Goal: Task Accomplishment & Management: Use online tool/utility

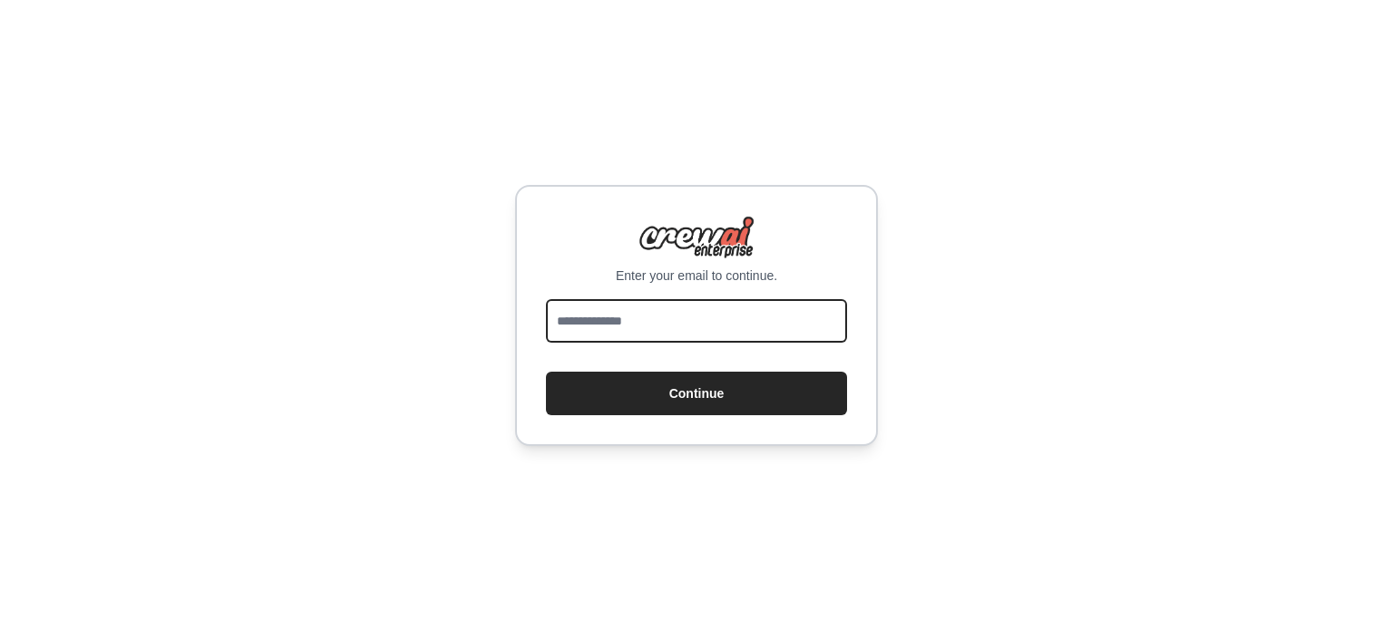
click at [656, 324] on input "email" at bounding box center [696, 321] width 301 height 44
type input "**********"
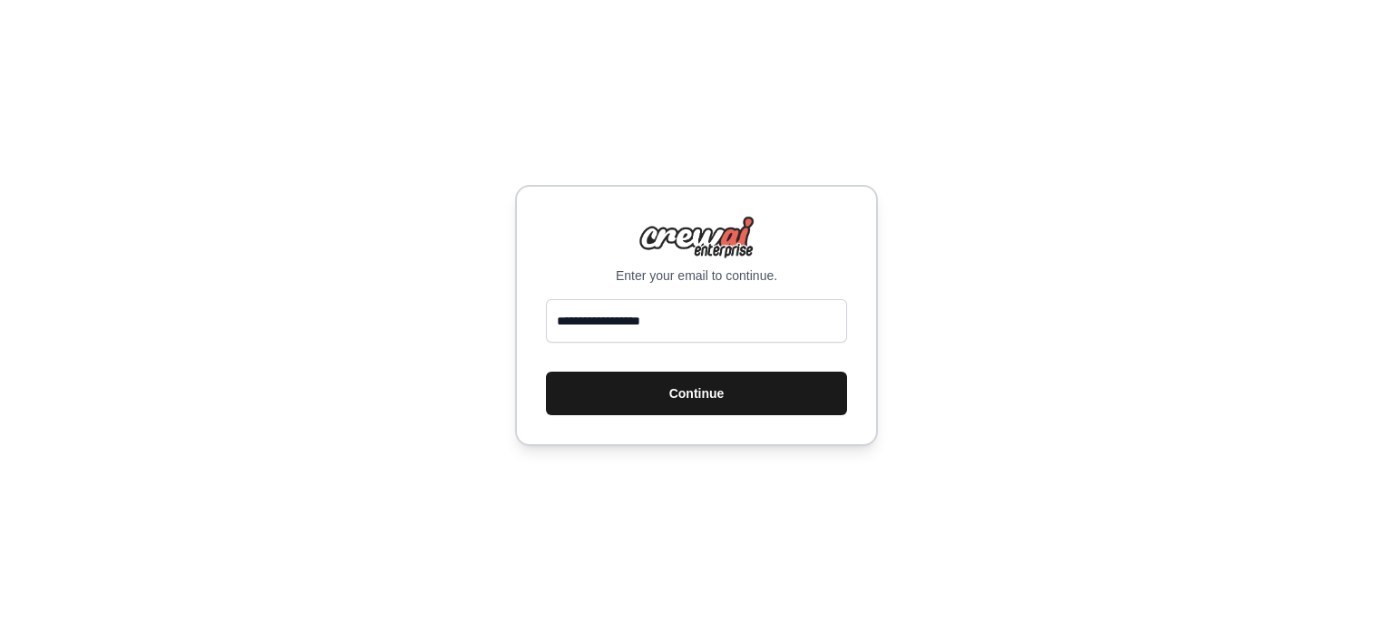
click at [669, 402] on button "Continue" at bounding box center [696, 394] width 301 height 44
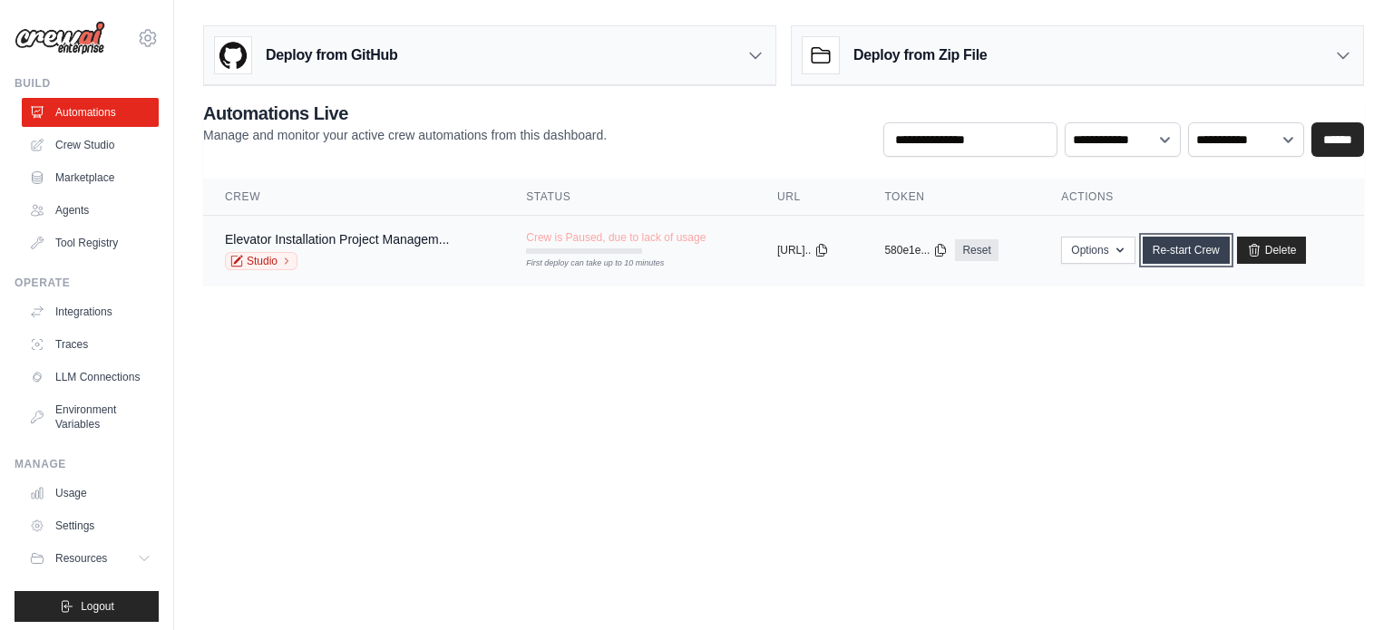
click at [1191, 253] on link "Re-start Crew" at bounding box center [1185, 250] width 87 height 27
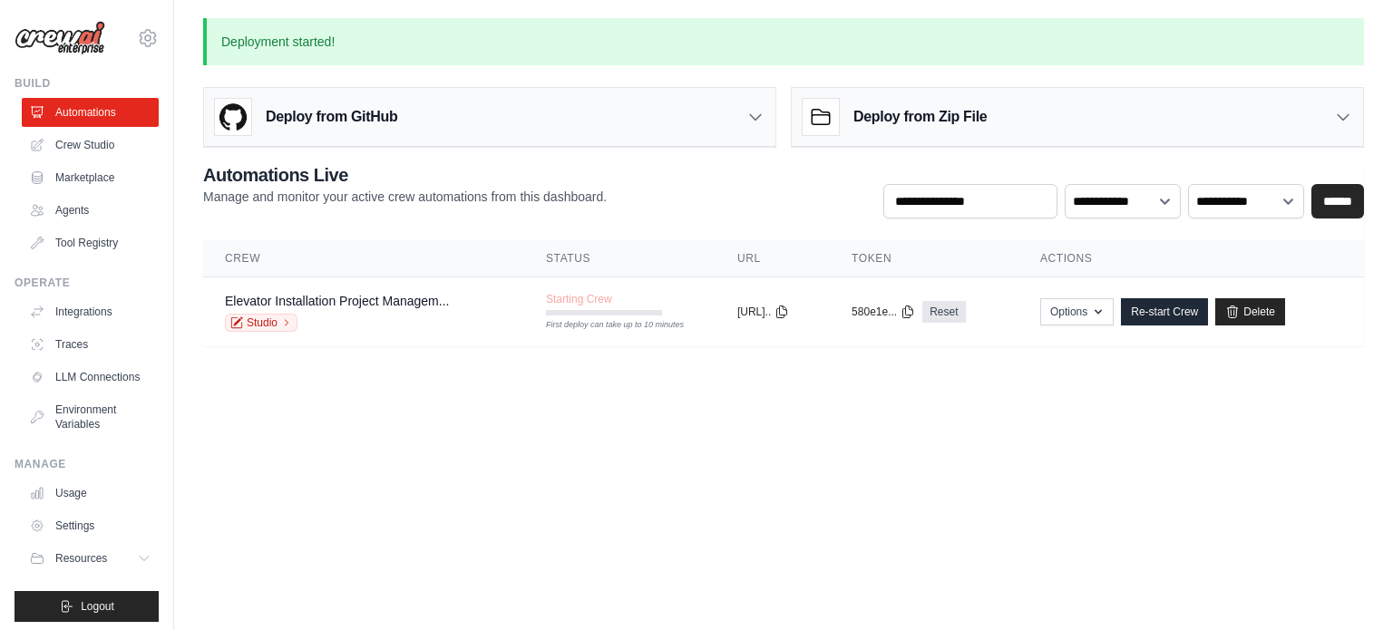
click at [1045, 131] on div "Deploy from Zip File" at bounding box center [1077, 117] width 571 height 59
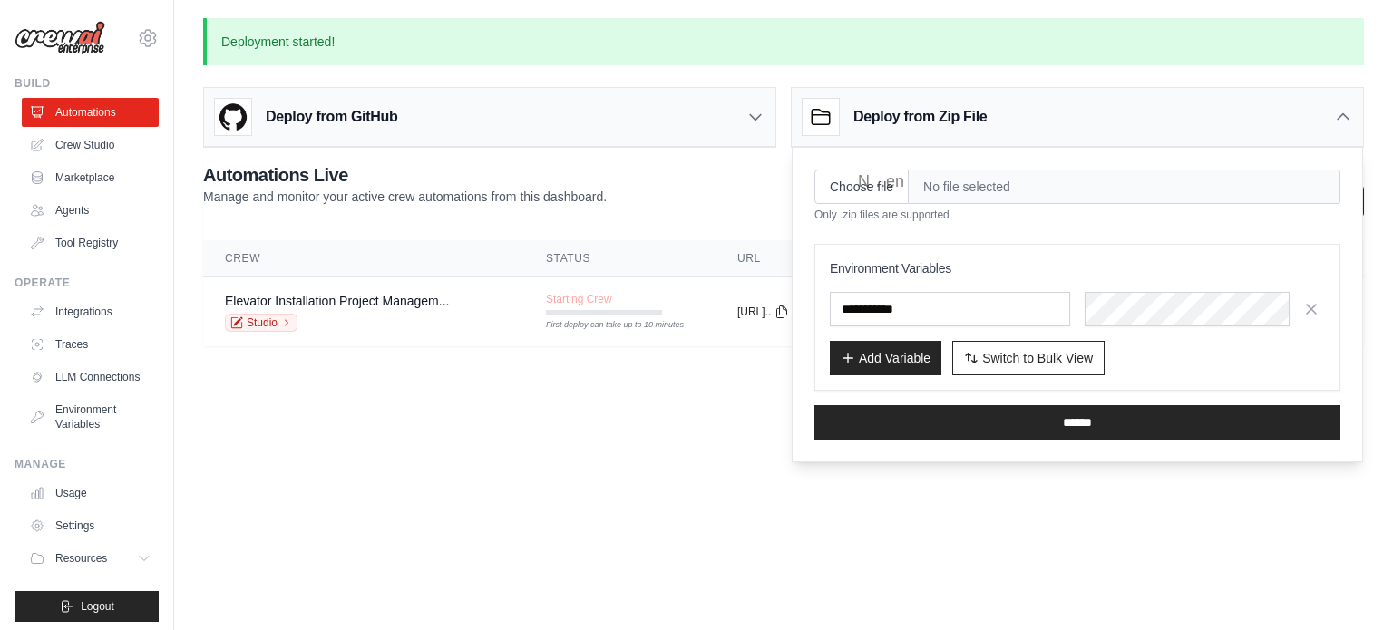
click at [744, 467] on body "[EMAIL_ADDRESS][DOMAIN_NAME] Settings Build Automations Crew Studio" at bounding box center [696, 315] width 1393 height 630
click at [1346, 125] on icon at bounding box center [1343, 117] width 18 height 18
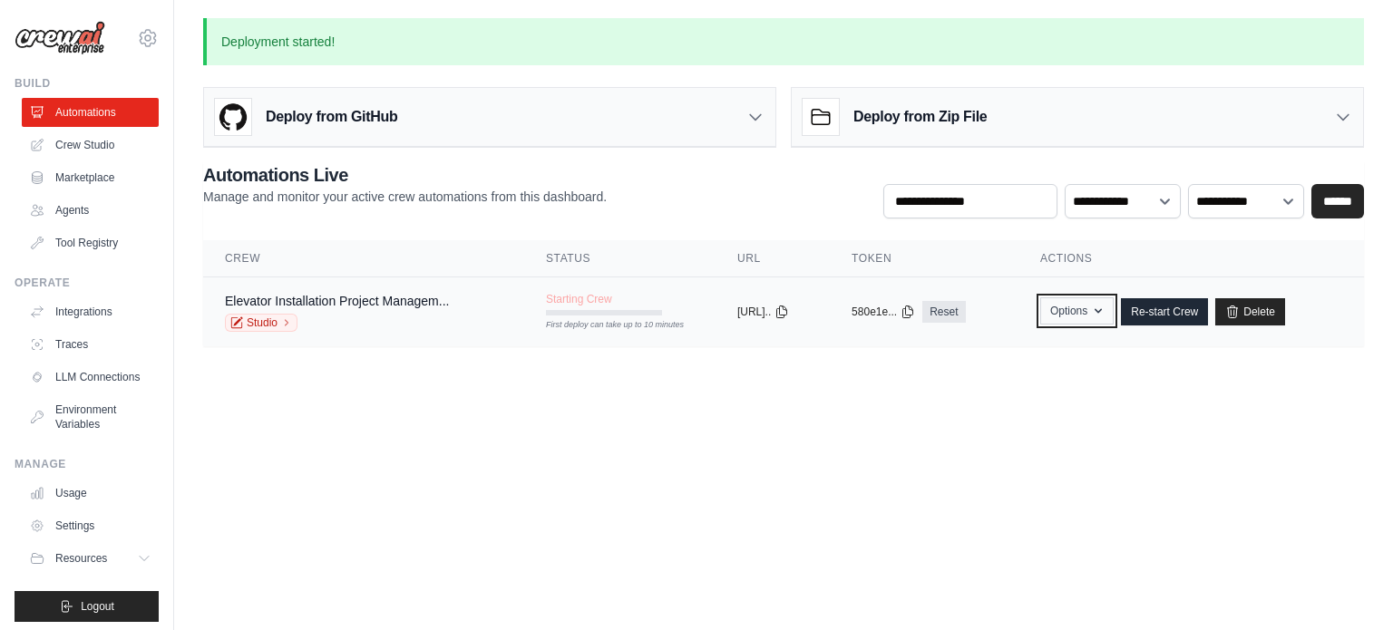
click at [1073, 307] on button "Options" at bounding box center [1076, 310] width 73 height 27
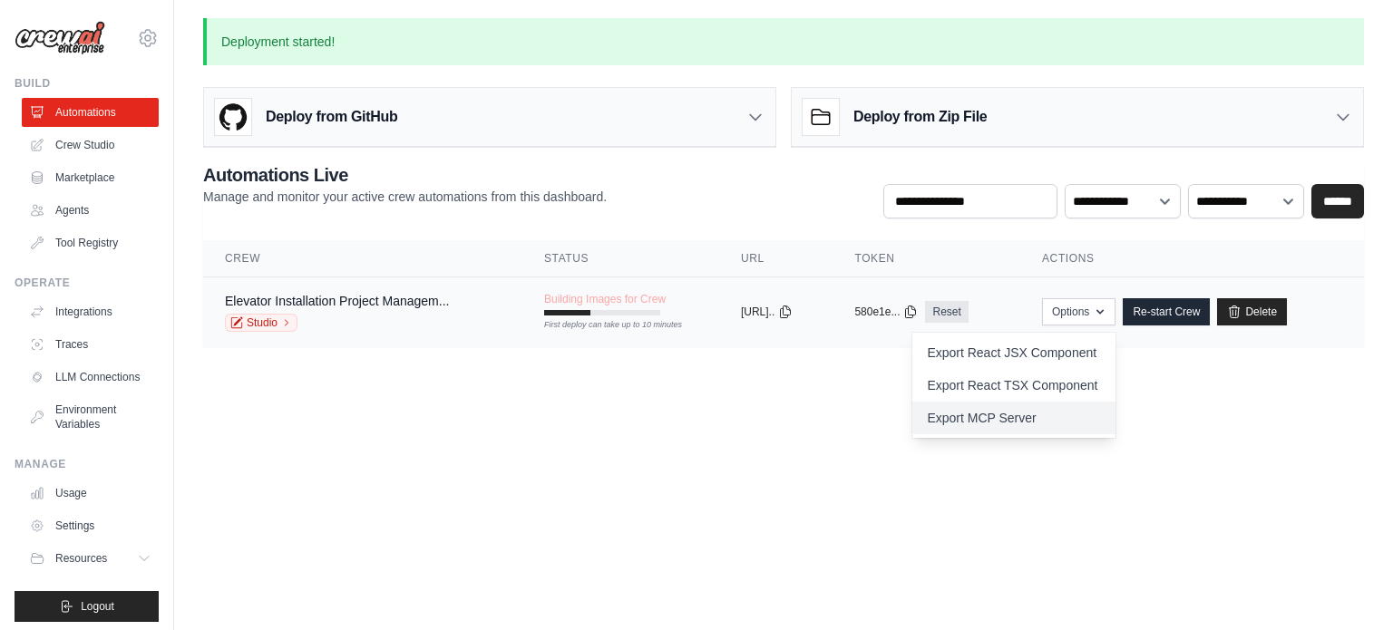
click at [1012, 429] on link "Export MCP Server" at bounding box center [1013, 418] width 203 height 33
click at [799, 532] on body "pegorkha@gmail.com Settings Build Automations Crew Studio" at bounding box center [696, 315] width 1393 height 630
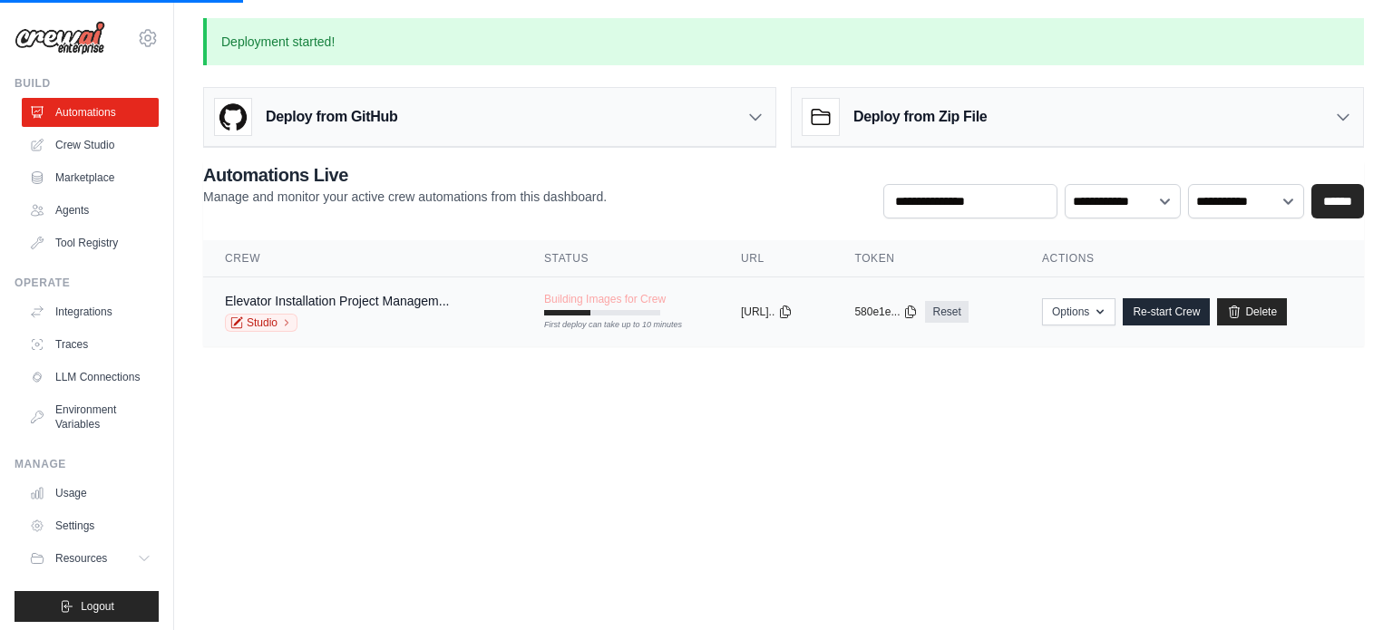
click at [611, 310] on div "First deploy can take up to 10 minutes" at bounding box center [602, 312] width 116 height 5
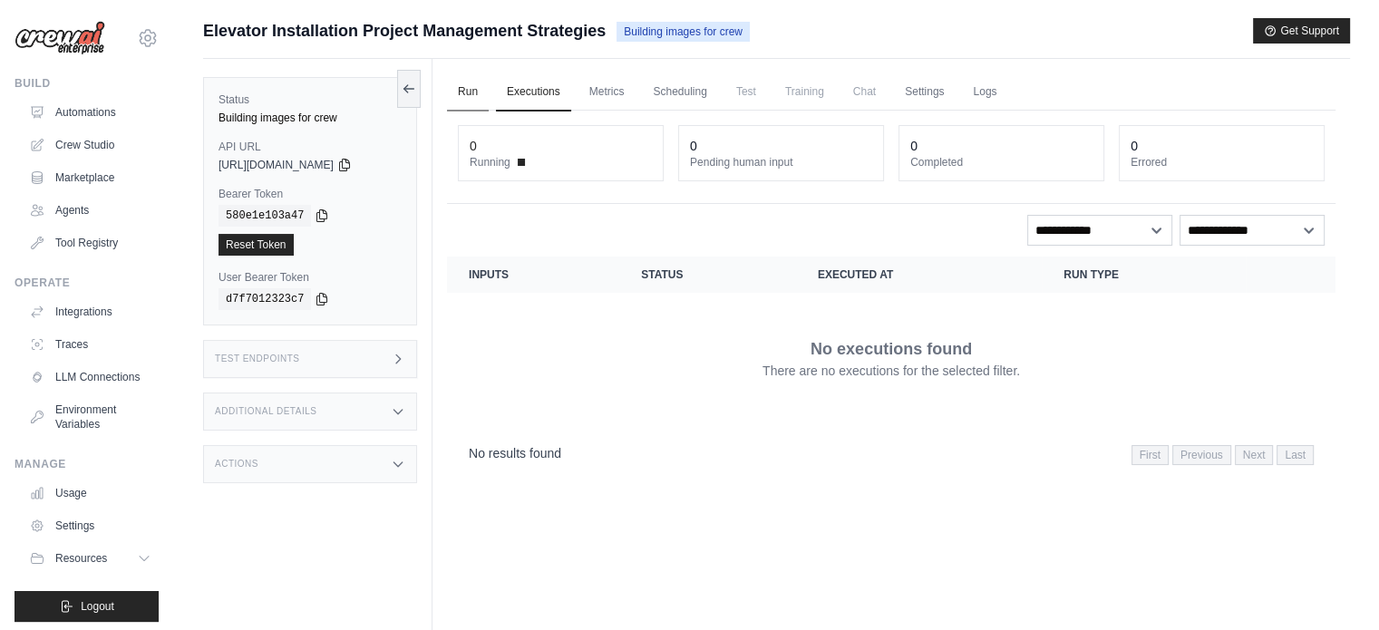
click at [469, 90] on link "Run" at bounding box center [468, 92] width 42 height 38
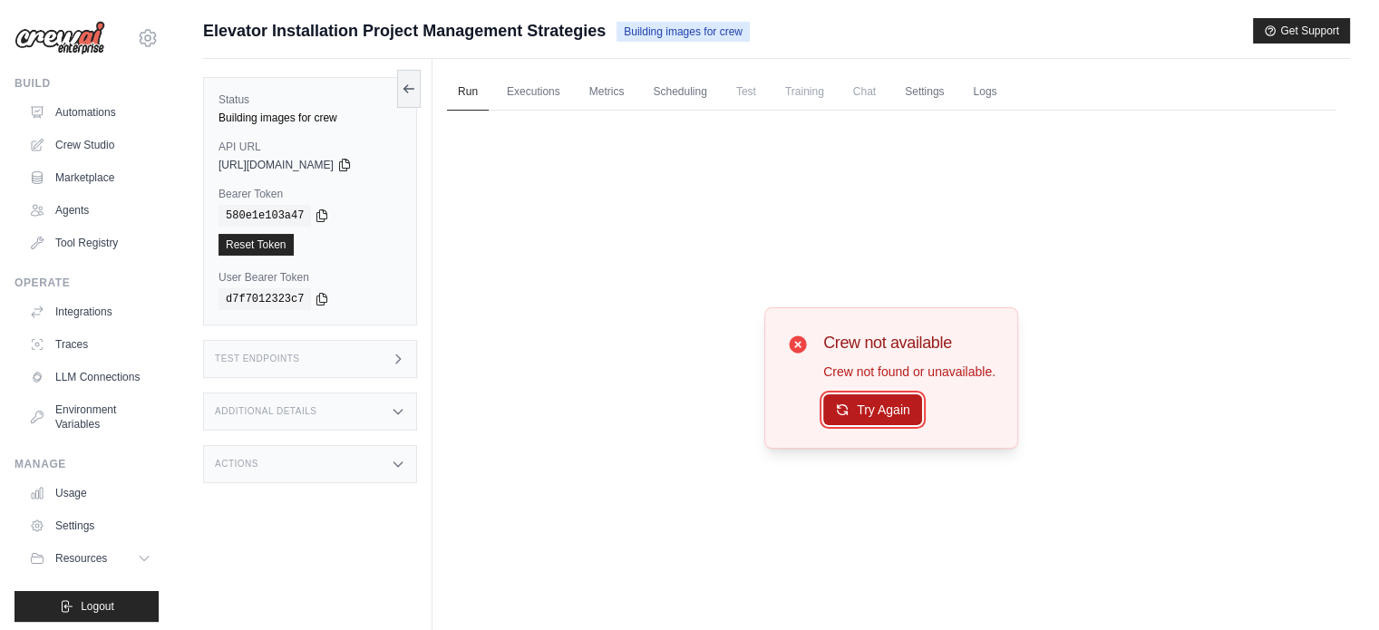
click at [856, 420] on button "Try Again" at bounding box center [872, 409] width 99 height 31
click at [518, 89] on link "Executions" at bounding box center [533, 92] width 75 height 38
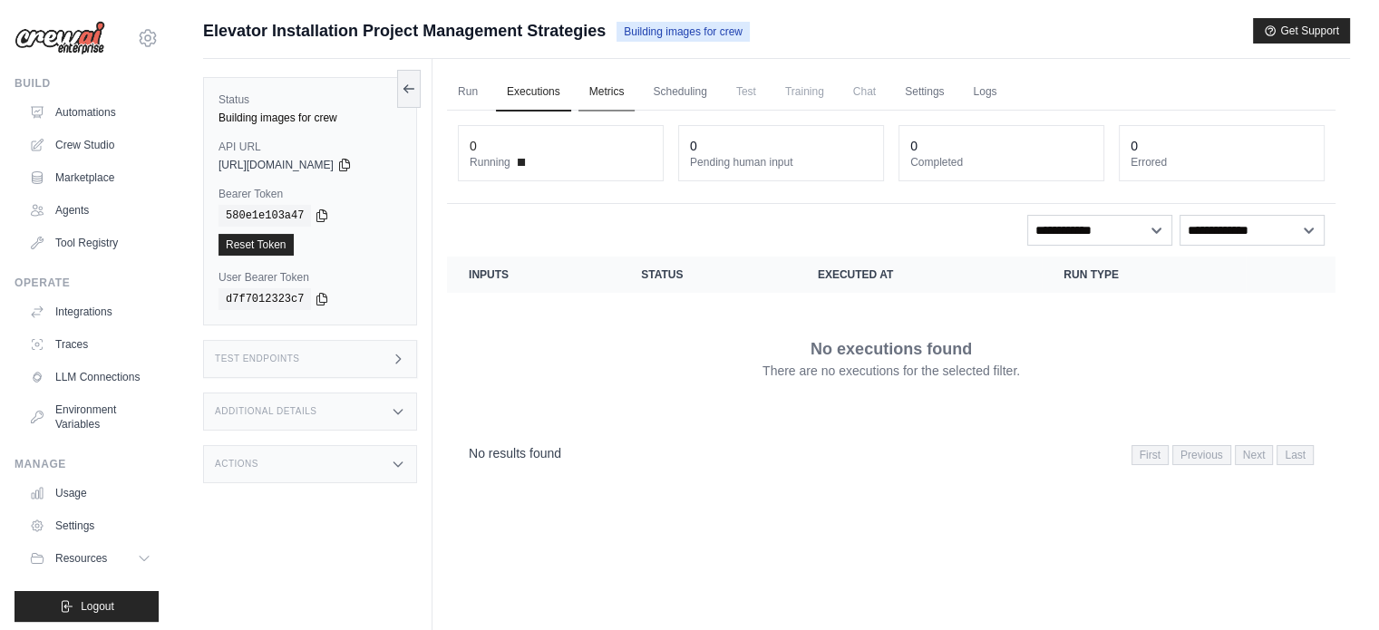
click at [603, 99] on link "Metrics" at bounding box center [606, 92] width 57 height 38
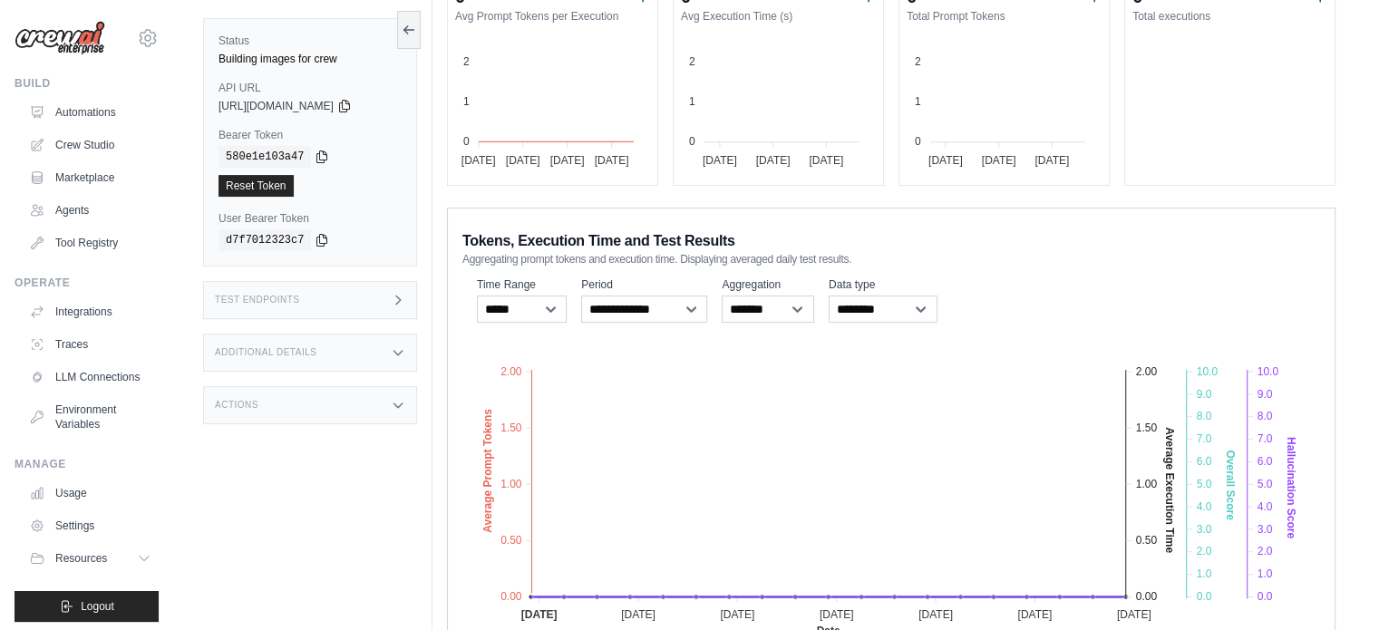
scroll to position [283, 0]
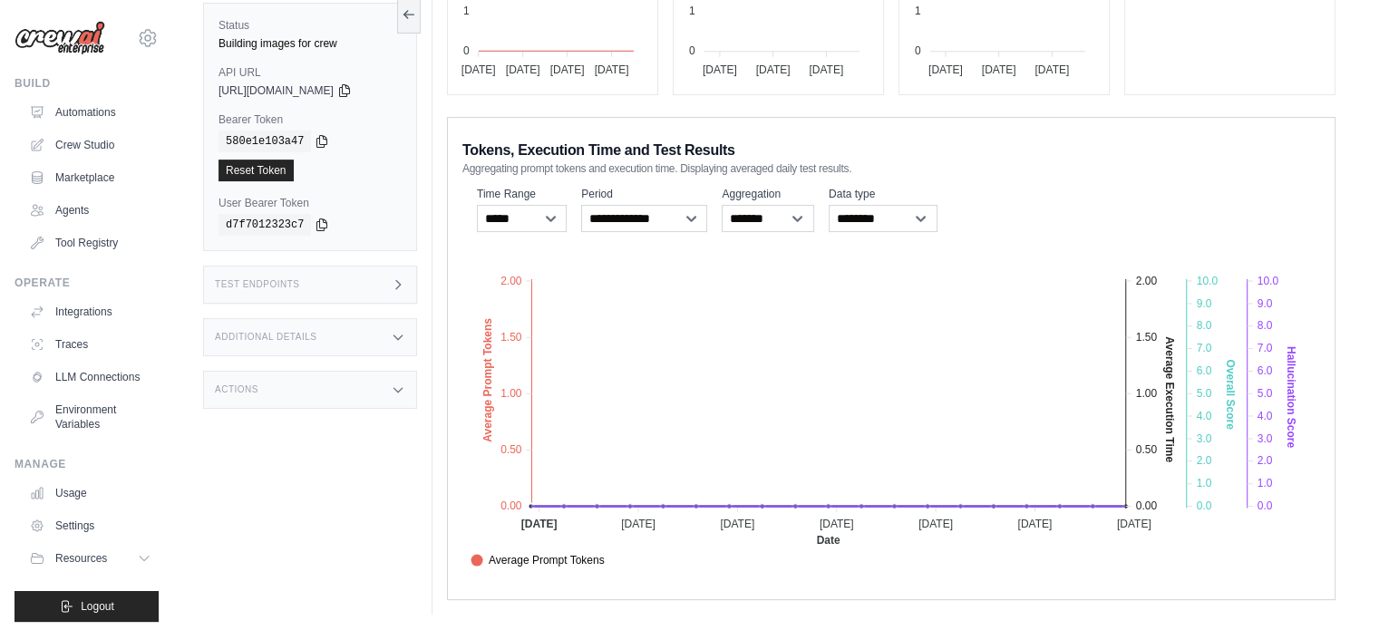
click at [344, 292] on div "Test Endpoints" at bounding box center [310, 285] width 214 height 38
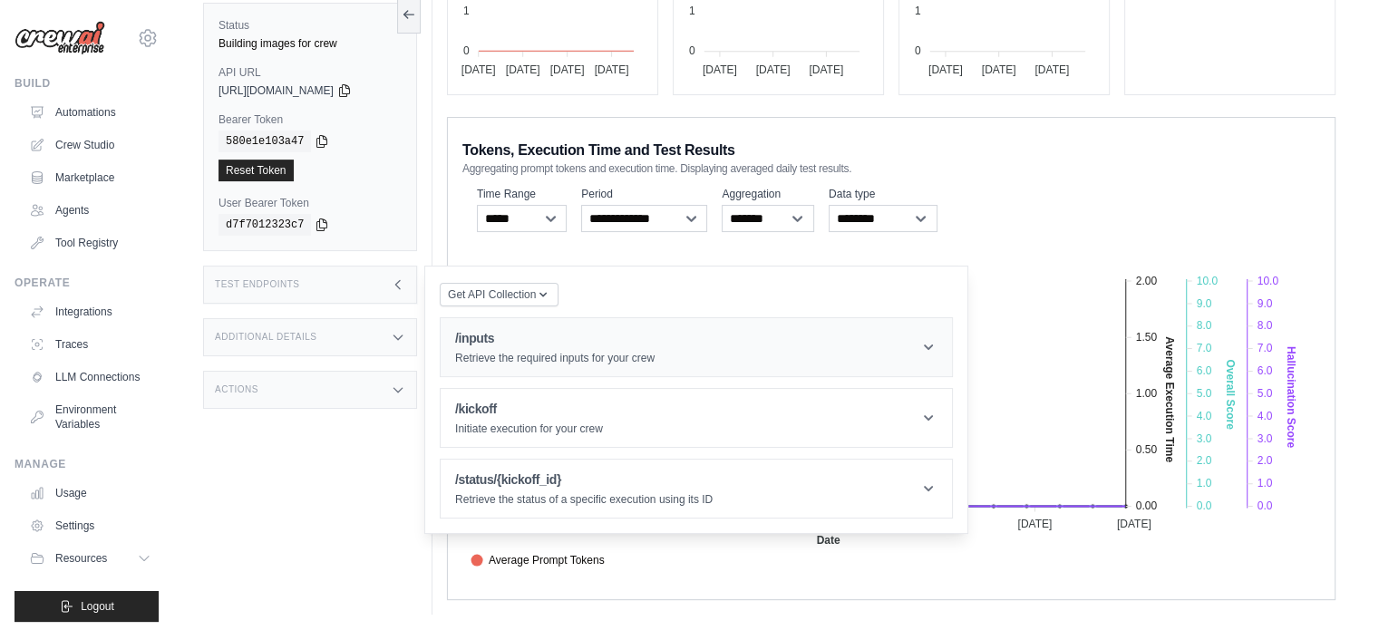
click at [469, 351] on p "Retrieve the required inputs for your crew" at bounding box center [554, 358] width 199 height 15
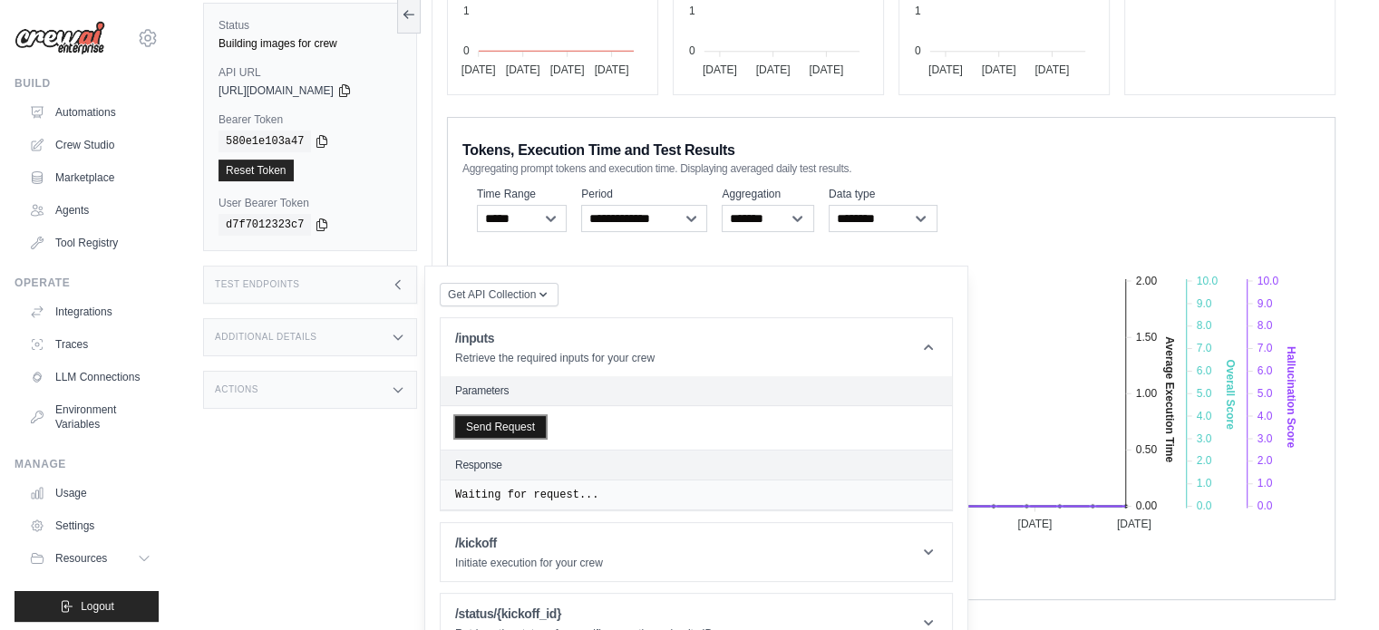
click at [493, 424] on button "Send Request" at bounding box center [500, 427] width 91 height 22
drag, startPoint x: 493, startPoint y: 375, endPoint x: 497, endPoint y: 390, distance: 15.0
click at [497, 389] on header "Parameters" at bounding box center [696, 391] width 511 height 30
click at [497, 390] on h2 "Parameters" at bounding box center [696, 391] width 482 height 15
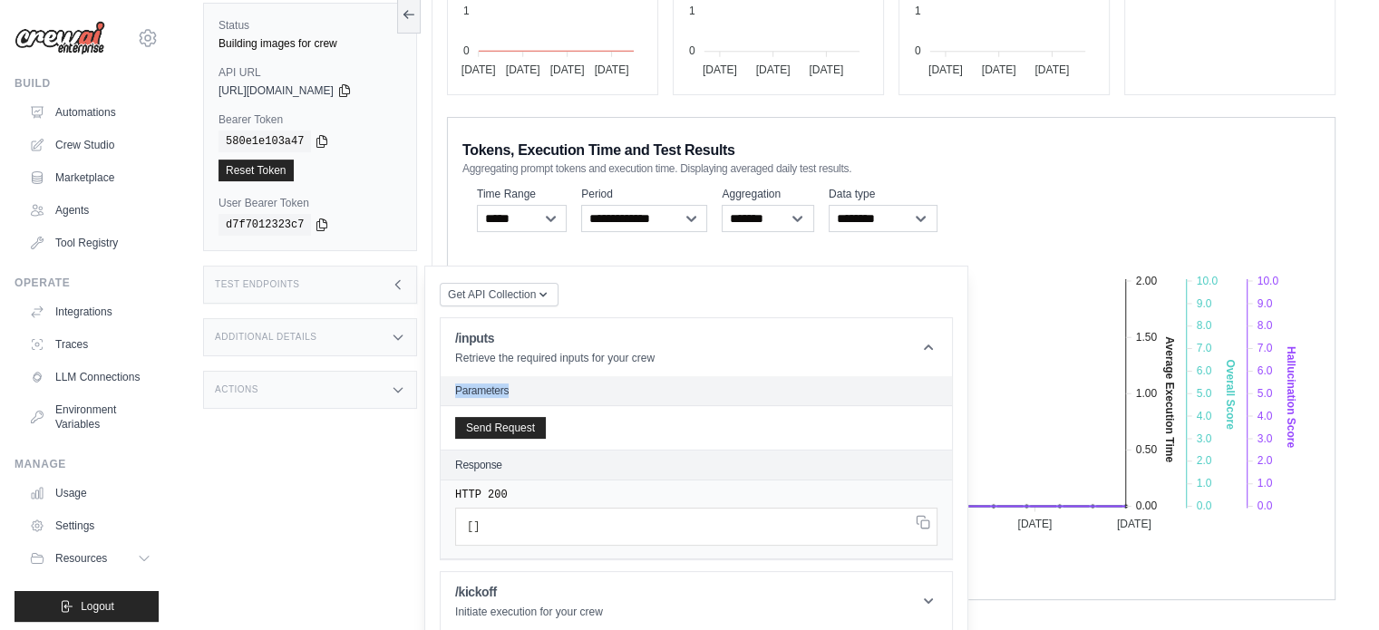
click at [497, 390] on h2 "Parameters" at bounding box center [696, 391] width 482 height 15
click at [920, 353] on icon at bounding box center [928, 347] width 18 height 18
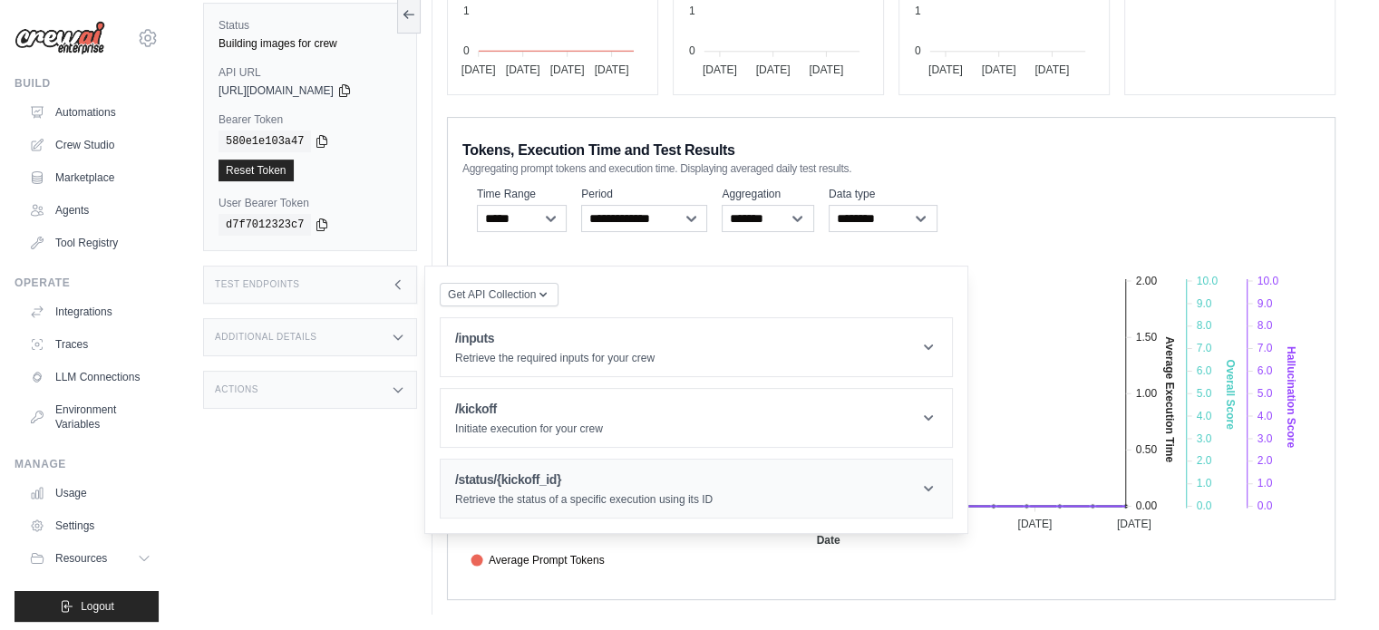
click at [936, 491] on icon at bounding box center [928, 489] width 18 height 18
click at [388, 333] on div "Additional Details" at bounding box center [310, 337] width 214 height 38
click at [403, 320] on div "Additional Details" at bounding box center [310, 337] width 214 height 38
click at [396, 280] on icon at bounding box center [397, 284] width 5 height 8
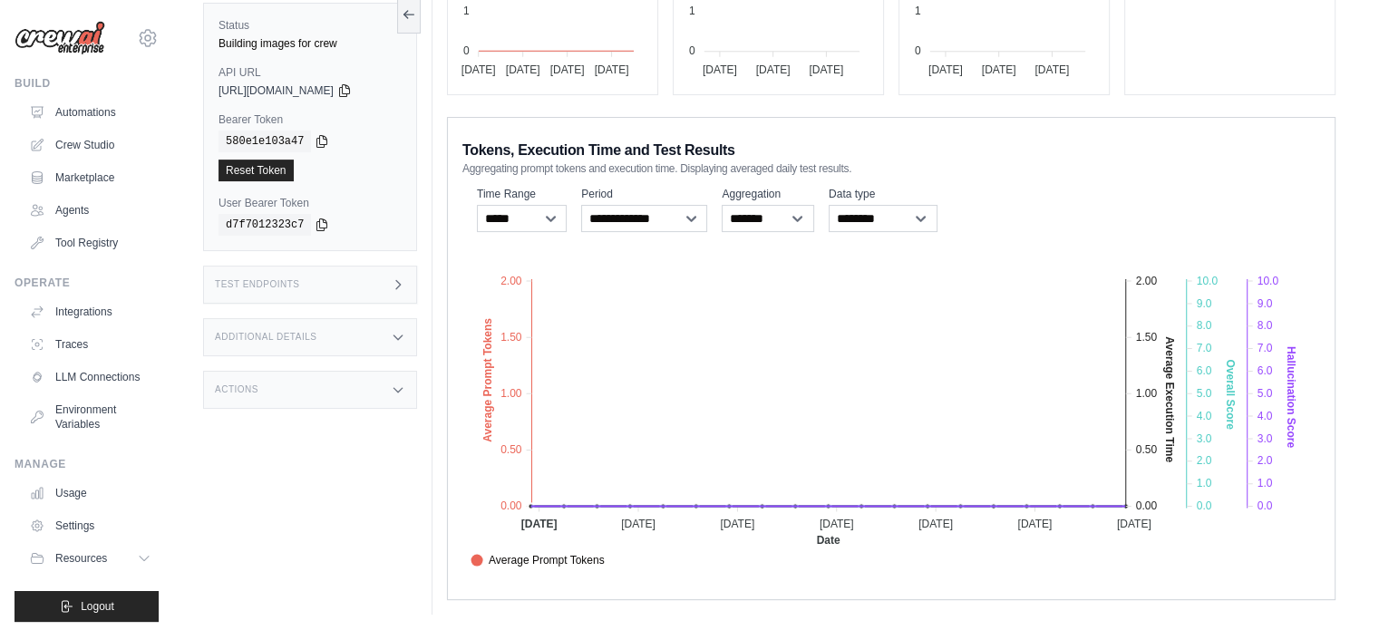
click at [406, 384] on div "Actions" at bounding box center [310, 390] width 214 height 38
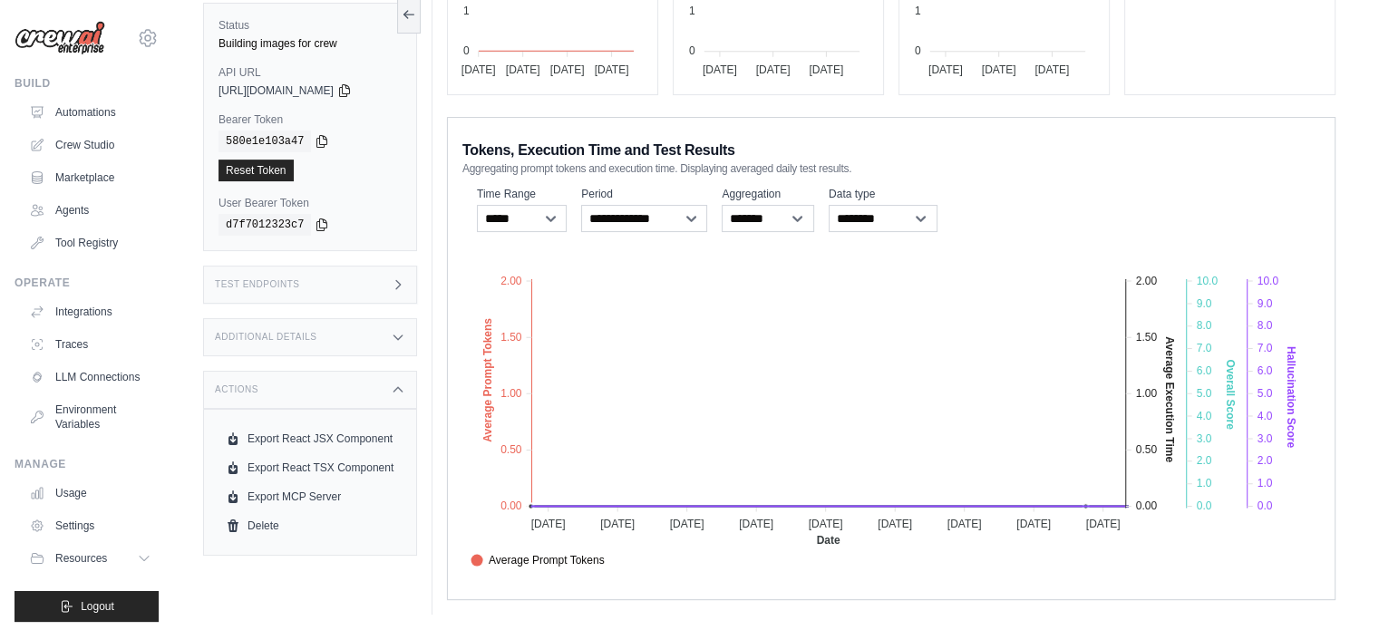
click at [621, 308] on foreignobject "Average Prompt Tokens Average Execution Time Score [MEDICAL_DATA] Score Crew Ve…" at bounding box center [891, 412] width 858 height 317
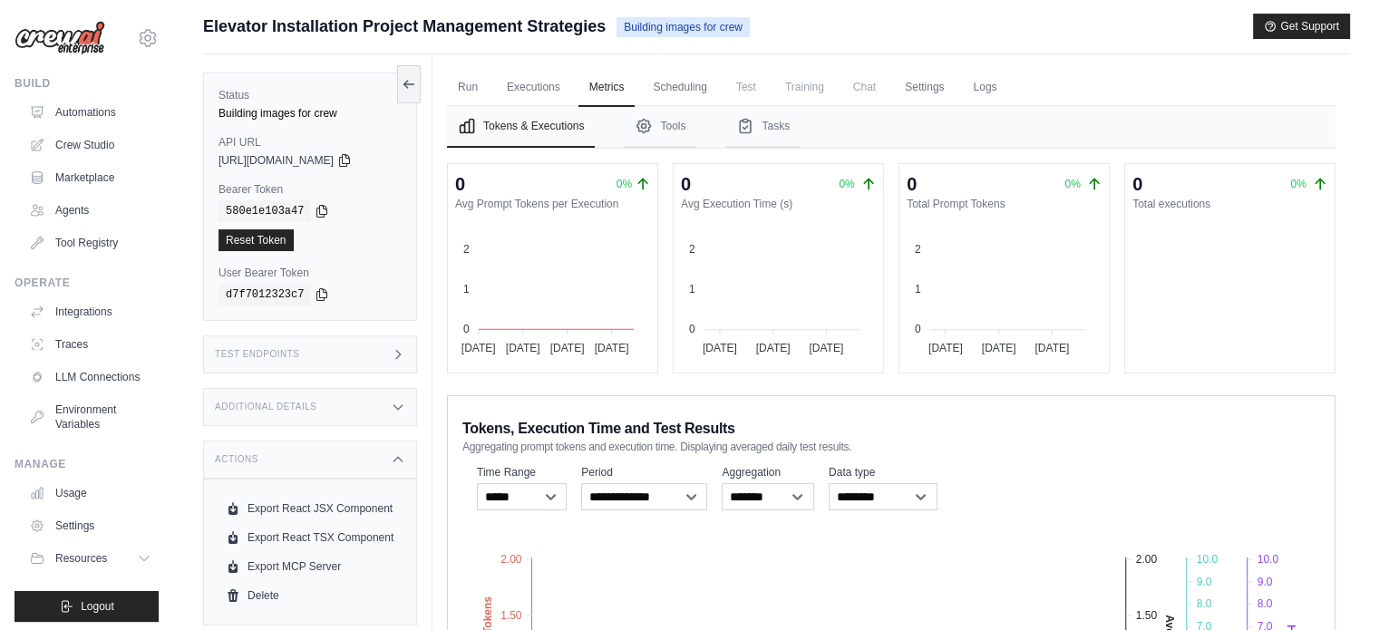
scroll to position [0, 0]
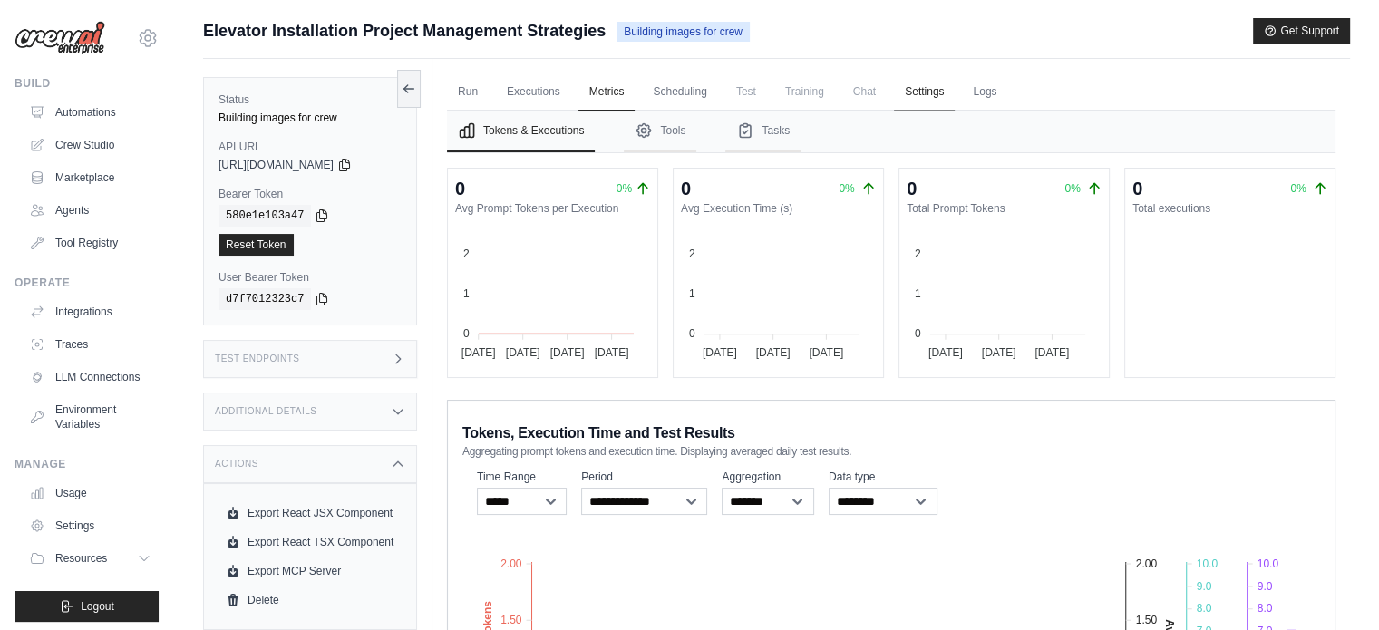
click at [918, 90] on link "Settings" at bounding box center [924, 92] width 61 height 38
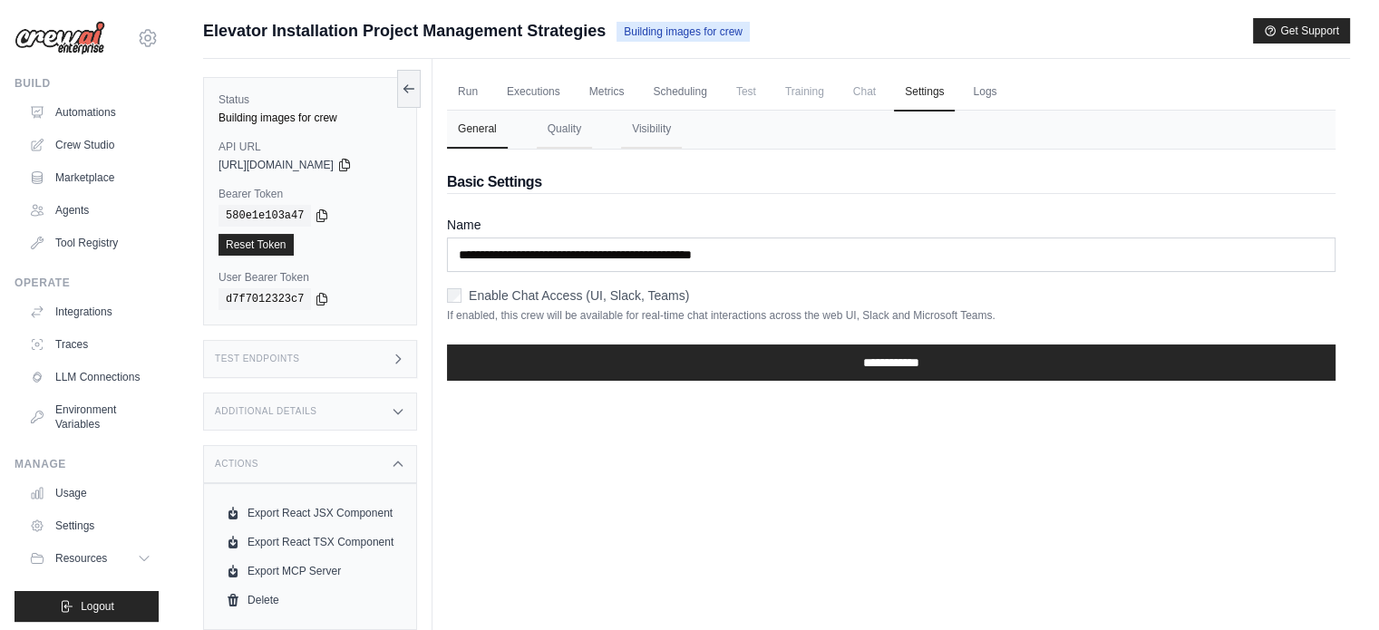
click at [812, 99] on span "Training" at bounding box center [804, 91] width 61 height 36
drag, startPoint x: 747, startPoint y: 97, endPoint x: 878, endPoint y: 74, distance: 132.5
click at [749, 97] on span "Test" at bounding box center [746, 91] width 42 height 36
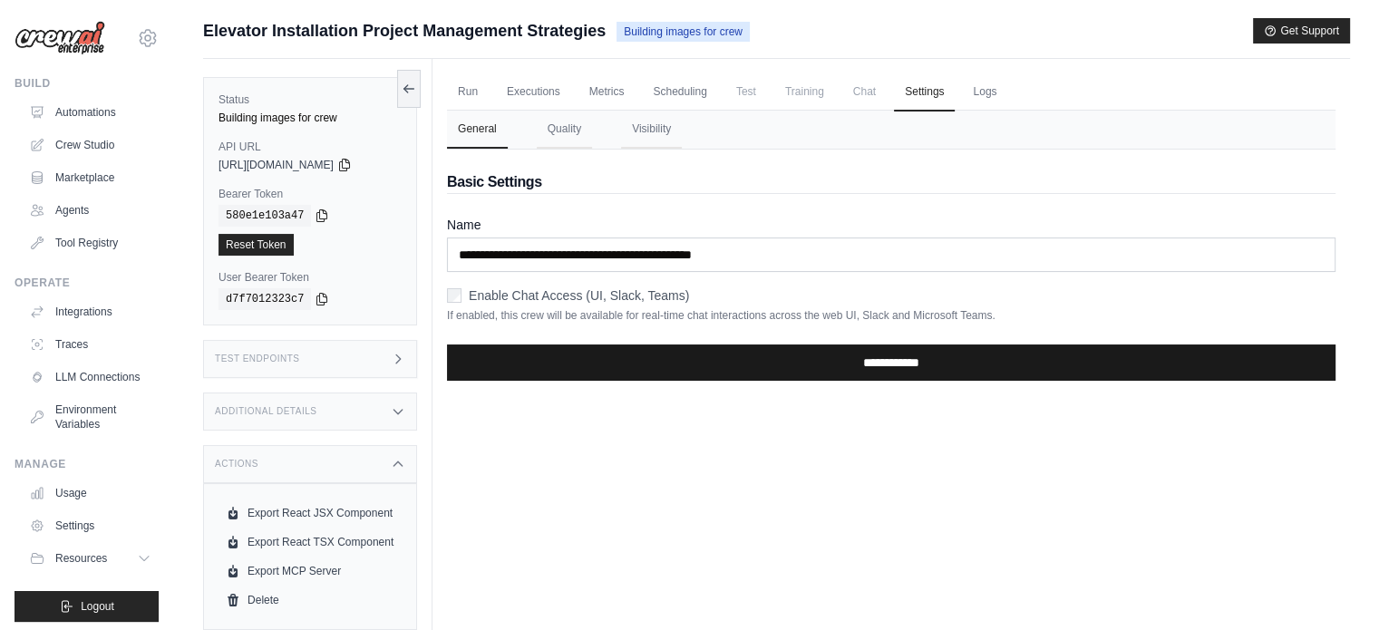
click at [800, 370] on input "**********" at bounding box center [891, 363] width 889 height 36
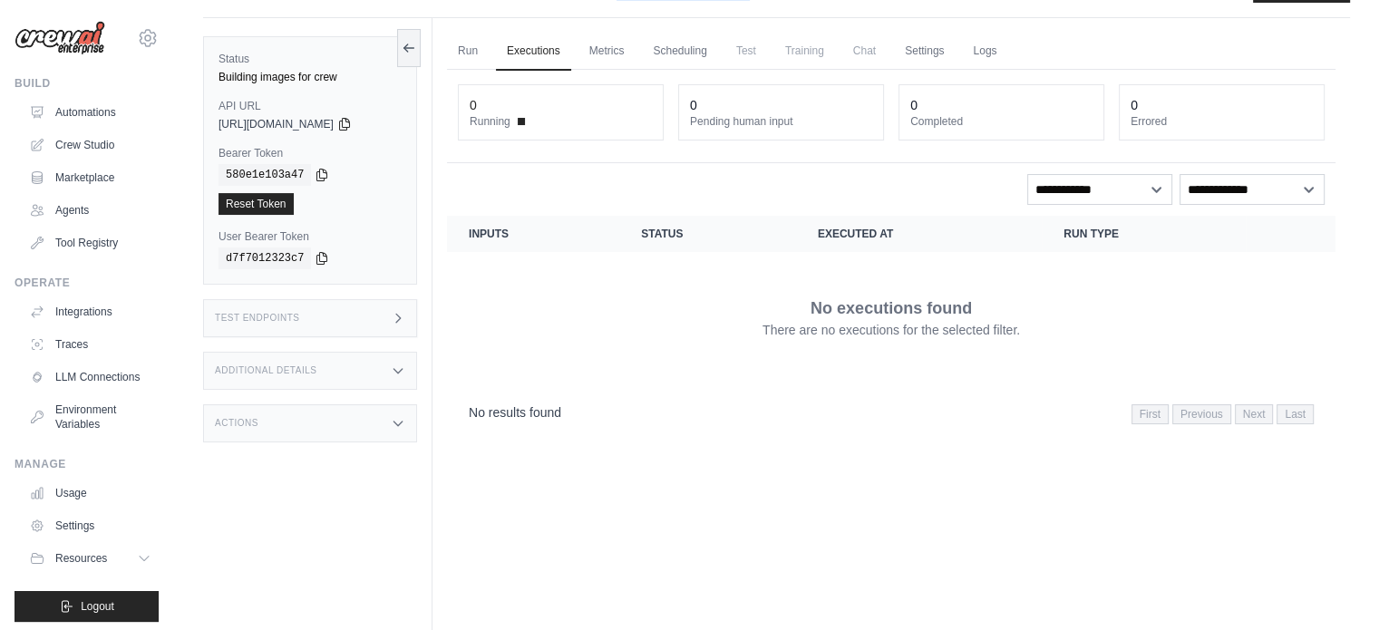
scroll to position [138, 0]
